Goal: Information Seeking & Learning: Learn about a topic

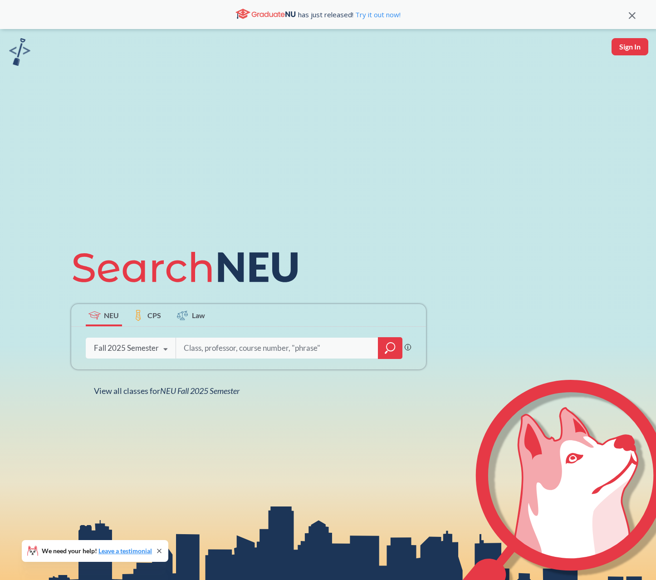
click at [146, 350] on div "Fall 2025 Semester" at bounding box center [126, 348] width 65 height 10
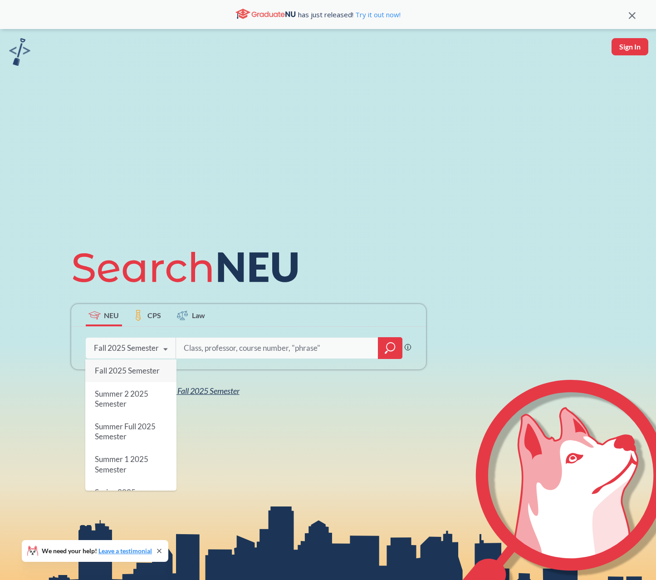
click at [127, 396] on span "Summer 2 2025 Semester" at bounding box center [121, 399] width 54 height 20
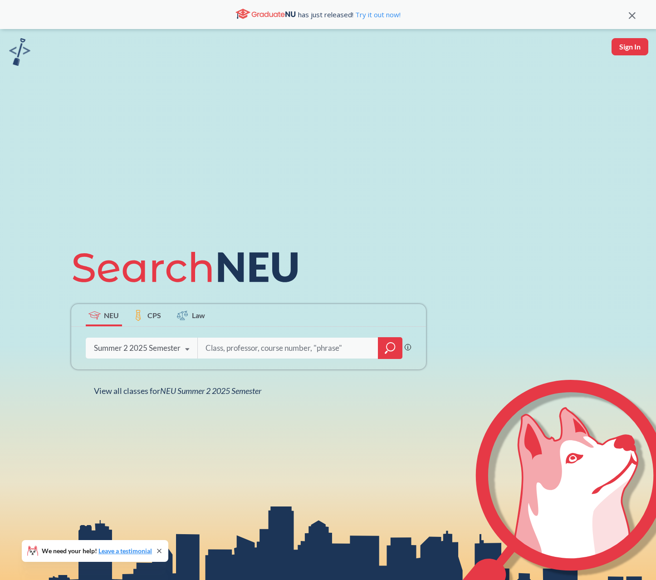
click at [194, 364] on div "Phrase search guarantees the exact search appears in the results. Ex. If you wa…" at bounding box center [248, 348] width 355 height 43
click at [221, 340] on input "search" at bounding box center [288, 347] width 167 height 19
type input "phys 2302"
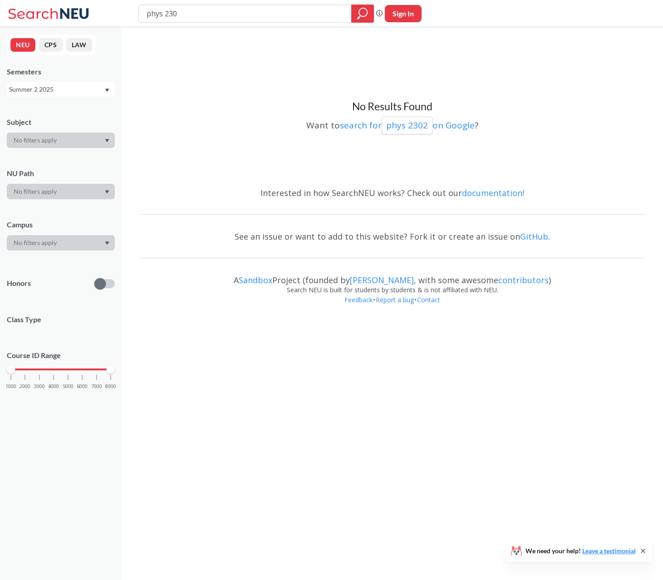
type input "phys 2303"
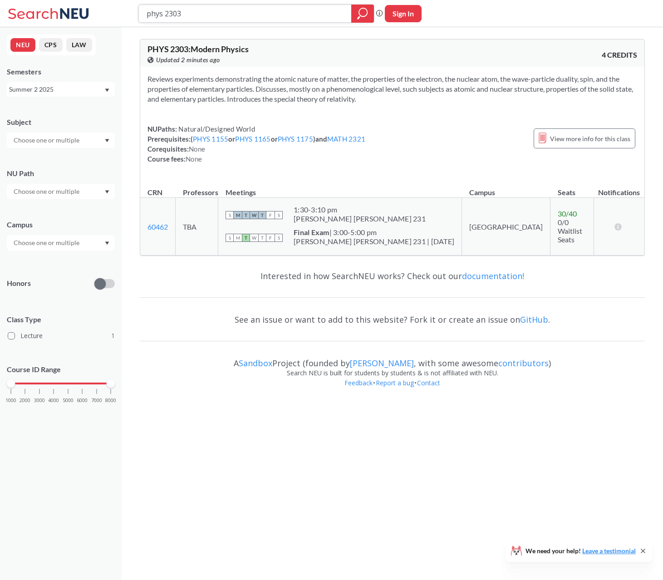
click at [222, 19] on input "phys 2303" at bounding box center [245, 13] width 199 height 15
click at [221, 19] on input "phys 2303" at bounding box center [245, 13] width 199 height 15
click at [220, 15] on input "phys 2303" at bounding box center [245, 13] width 199 height 15
type input "phys 4305"
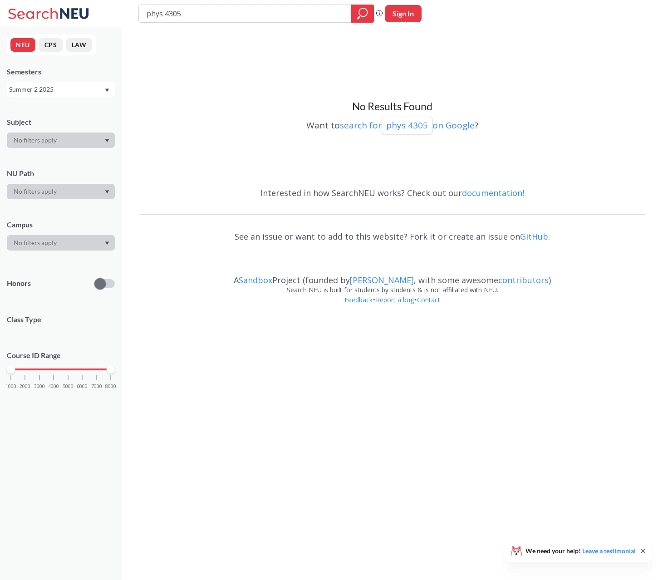
click at [36, 88] on div "Summer 2 2025" at bounding box center [56, 89] width 95 height 10
click at [59, 126] on div "Summer 2 2024" at bounding box center [63, 123] width 103 height 10
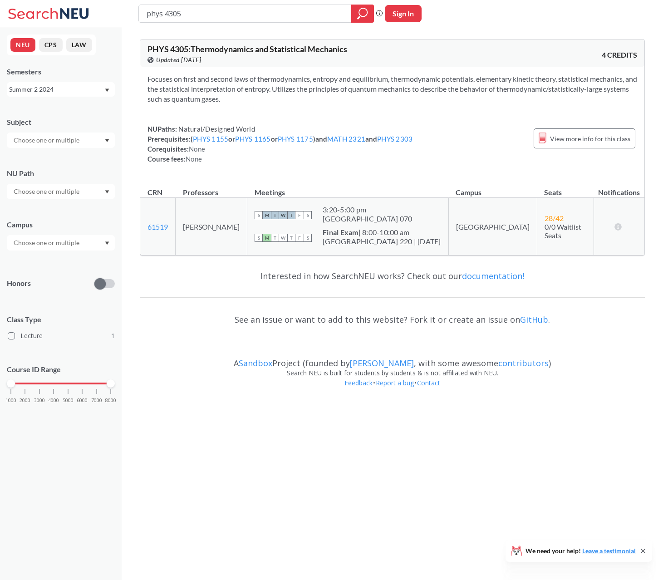
click at [69, 93] on div "Summer 2 2024" at bounding box center [56, 89] width 95 height 10
drag, startPoint x: 57, startPoint y: 133, endPoint x: 74, endPoint y: 115, distance: 24.7
click at [56, 133] on div "Summer 1 2025" at bounding box center [61, 138] width 108 height 25
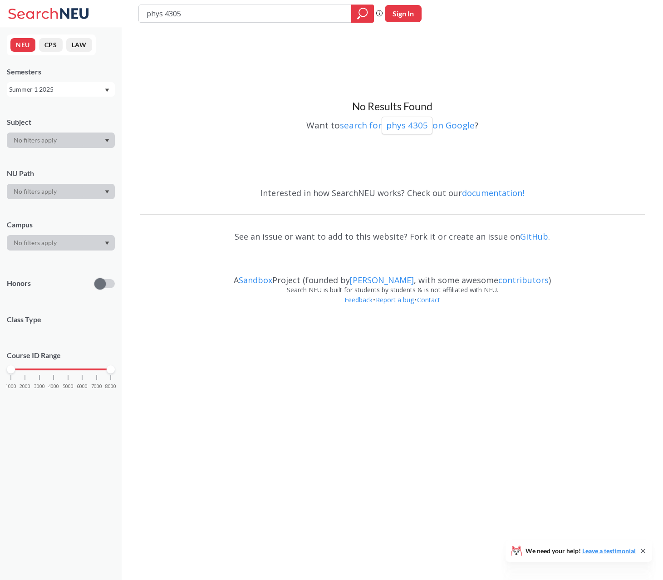
click at [204, 18] on input "phys 4305" at bounding box center [245, 13] width 199 height 15
click at [204, 17] on input "phys 4305" at bounding box center [245, 13] width 199 height 15
click at [203, 18] on input "phys 4305" at bounding box center [245, 13] width 199 height 15
type input "eece 2140"
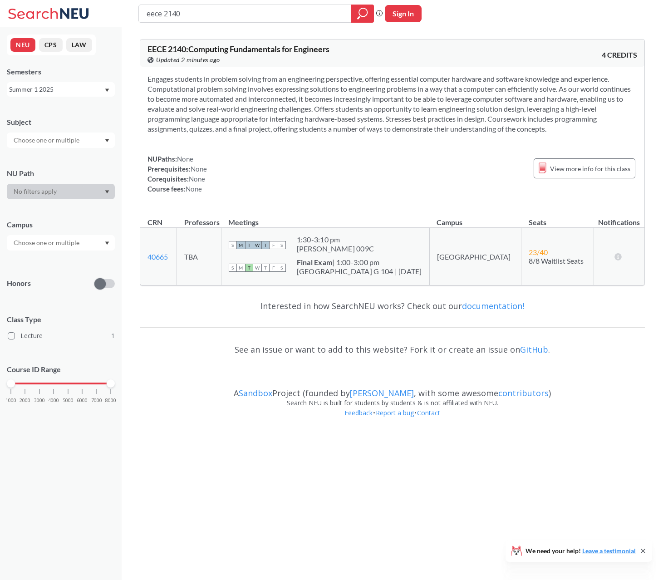
click at [204, 10] on input "eece 2140" at bounding box center [245, 13] width 199 height 15
type input "eece 2160"
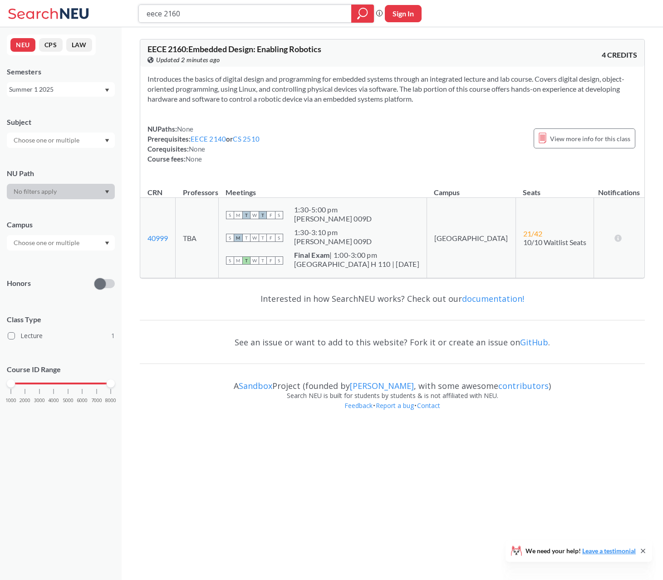
click at [185, 14] on input "eece 2160" at bounding box center [245, 13] width 199 height 15
click at [79, 92] on div "Summer 1 2025" at bounding box center [56, 89] width 95 height 10
click at [47, 112] on div "Fall 2025" at bounding box center [63, 109] width 103 height 10
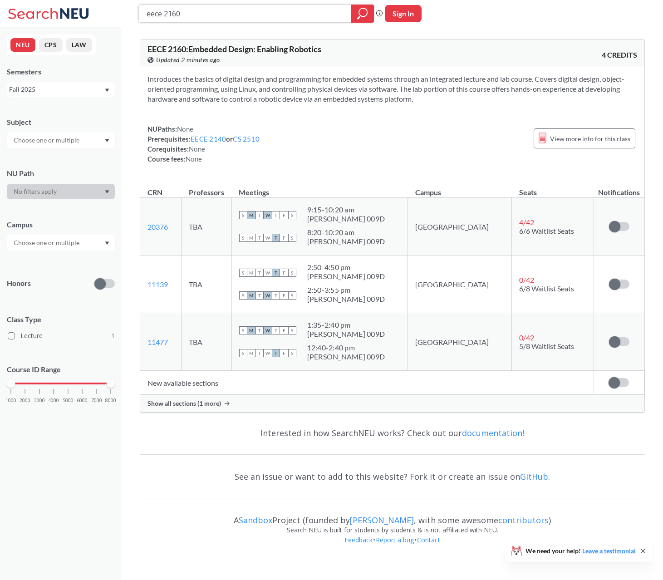
click at [194, 18] on input "eece 2160" at bounding box center [245, 13] width 199 height 15
click at [194, 17] on input "eece 2160" at bounding box center [245, 13] width 199 height 15
drag, startPoint x: 194, startPoint y: 15, endPoint x: 203, endPoint y: 0, distance: 17.9
click at [194, 15] on input "eece 2160" at bounding box center [245, 13] width 199 height 15
type input "e"
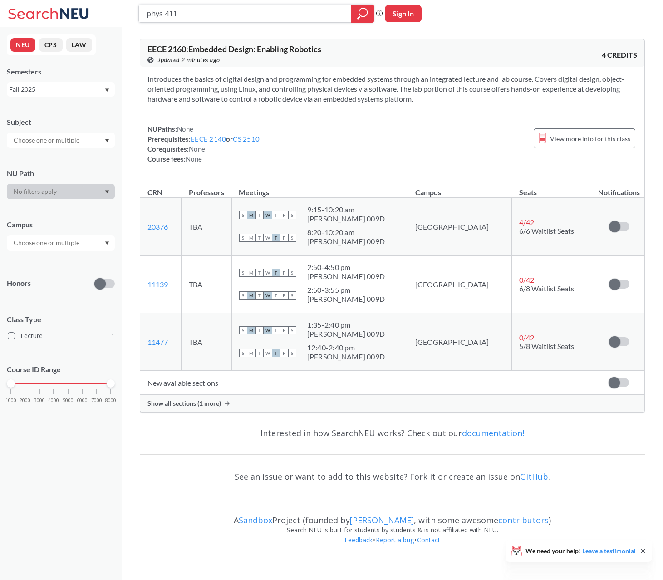
type input "phys 4115"
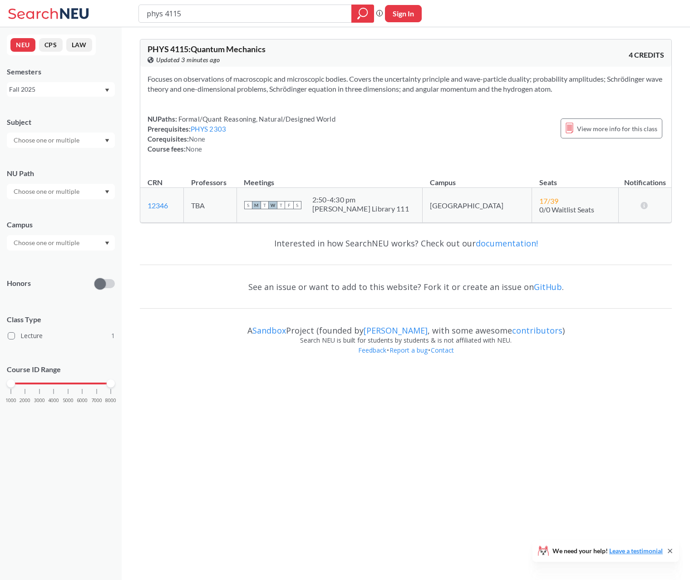
click at [50, 88] on div "Fall 2025" at bounding box center [56, 89] width 95 height 10
click at [49, 142] on span "Summer 1 2025" at bounding box center [35, 139] width 46 height 10
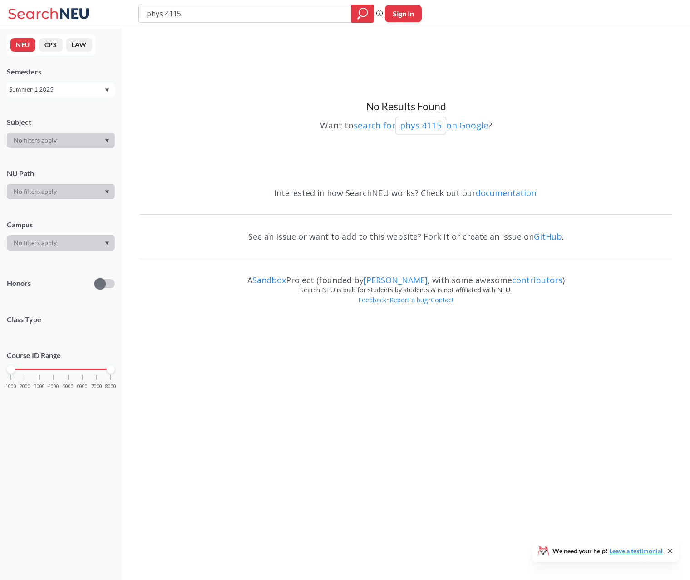
click at [200, 16] on input "phys 4115" at bounding box center [245, 13] width 199 height 15
click at [199, 17] on input "phys 4115" at bounding box center [245, 13] width 199 height 15
click at [199, 18] on input "phys 4115" at bounding box center [245, 13] width 199 height 15
type input "eece 2160"
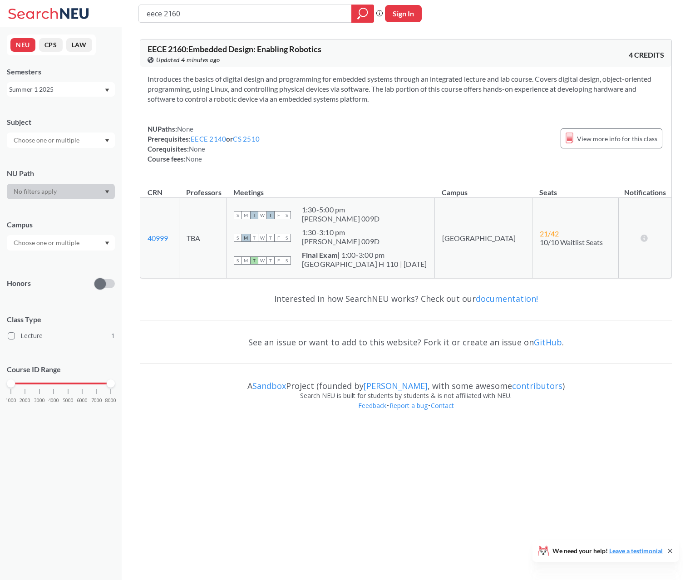
click at [62, 91] on div "Summer 1 2025" at bounding box center [56, 89] width 95 height 10
click at [66, 133] on div "Summer 1 2024" at bounding box center [61, 127] width 108 height 25
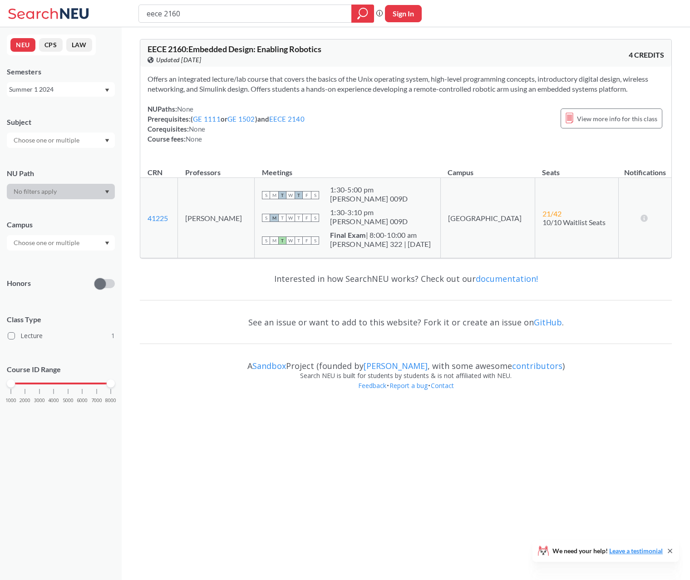
click at [59, 89] on div "Summer 1 2024" at bounding box center [56, 89] width 95 height 10
click at [57, 156] on span "Summer 1 2023" at bounding box center [35, 161] width 46 height 10
click at [72, 89] on div "Summer 1 2023" at bounding box center [56, 89] width 95 height 10
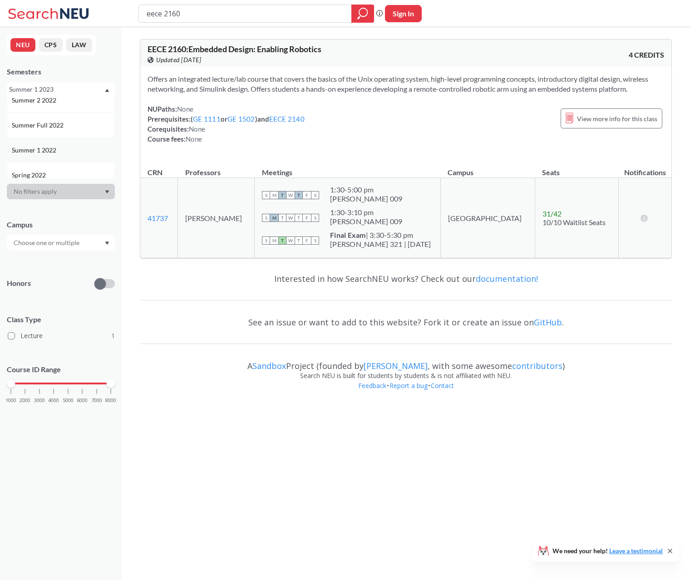
click at [59, 150] on div "Summer 1 2022" at bounding box center [63, 150] width 103 height 10
